Goal: Task Accomplishment & Management: Manage account settings

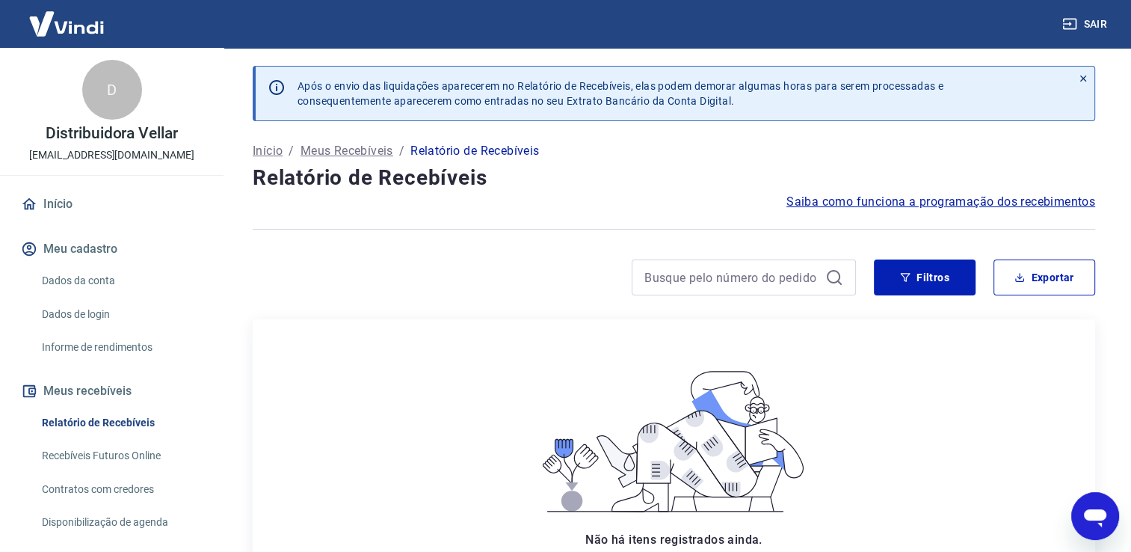
click at [111, 454] on link "Recebíveis Futuros Online" at bounding box center [121, 455] width 170 height 31
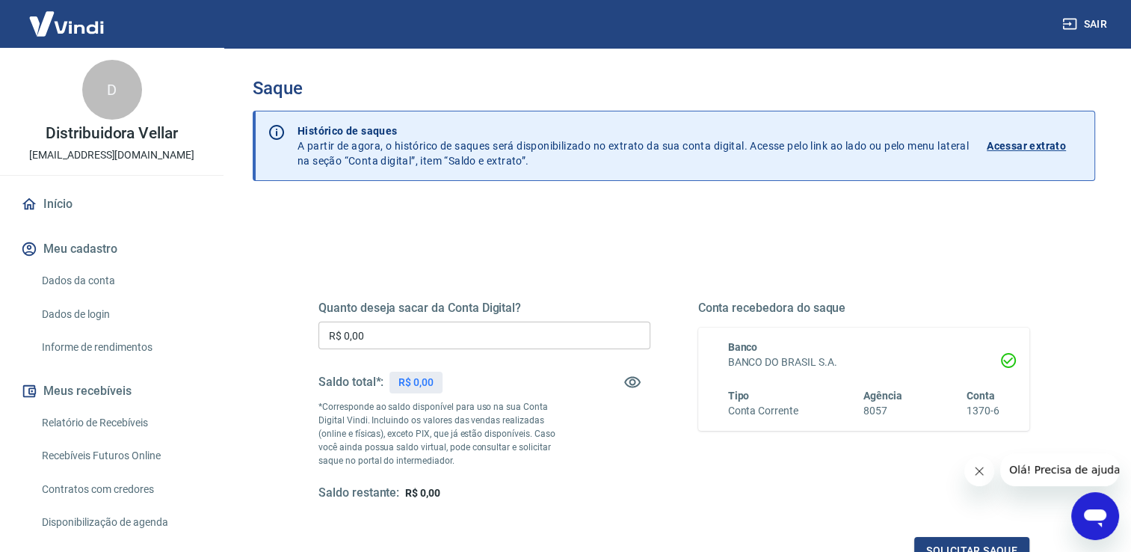
click at [91, 426] on link "Relatório de Recebíveis" at bounding box center [121, 422] width 170 height 31
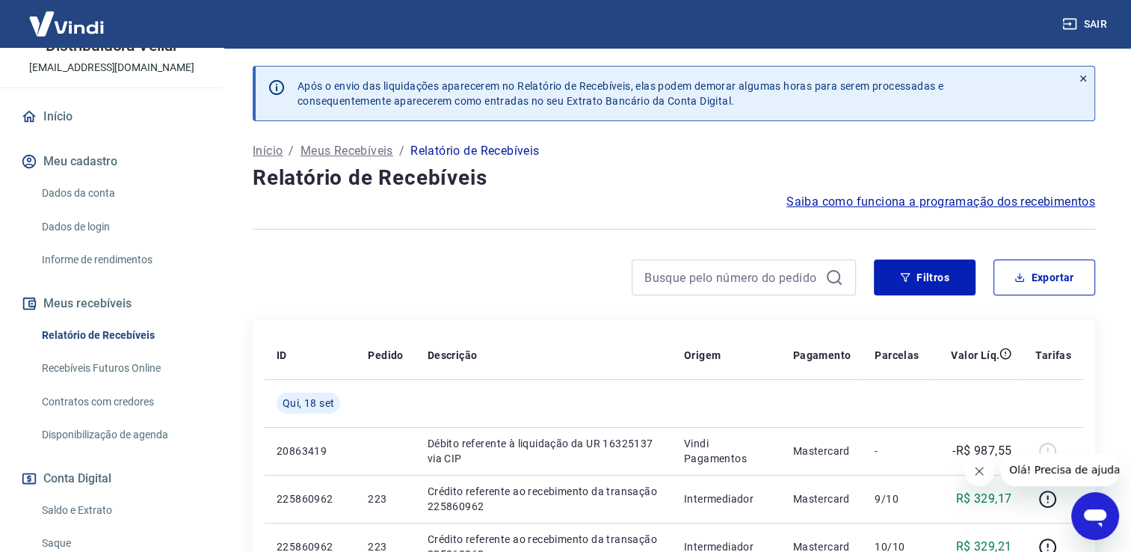
scroll to position [149, 0]
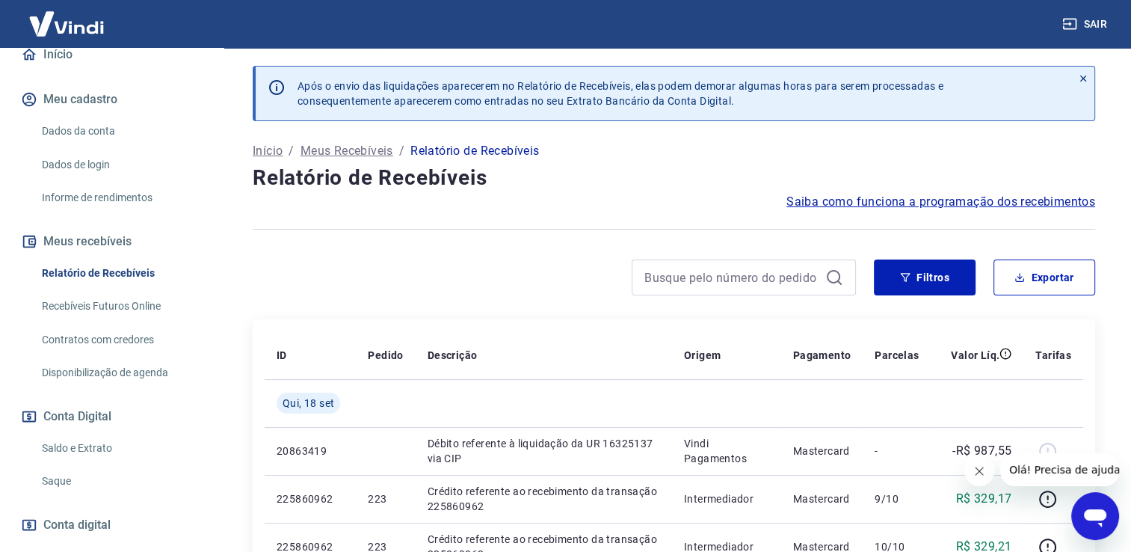
click at [80, 306] on link "Recebíveis Futuros Online" at bounding box center [121, 306] width 170 height 31
